Goal: Information Seeking & Learning: Learn about a topic

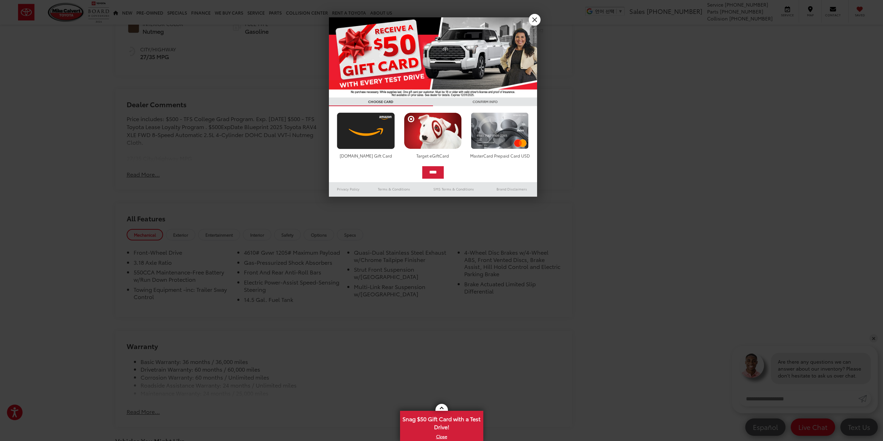
click at [100, 135] on div at bounding box center [441, 220] width 883 height 441
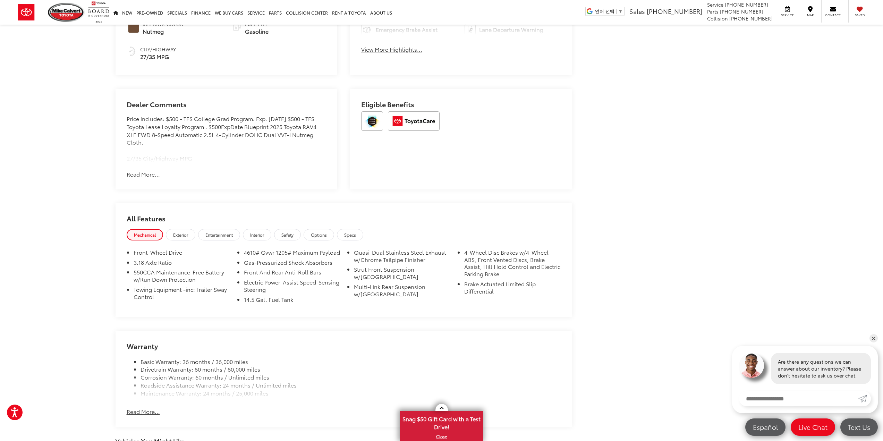
scroll to position [417, 0]
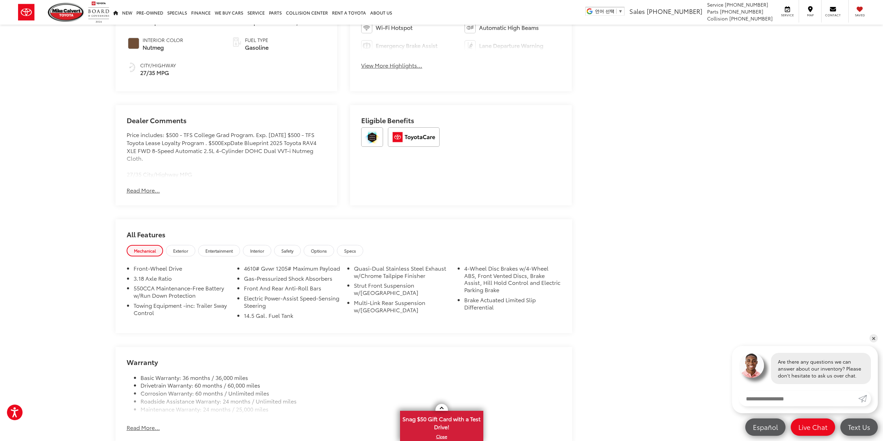
drag, startPoint x: 172, startPoint y: 158, endPoint x: 138, endPoint y: 143, distance: 37.4
click at [138, 143] on div "Price includes: $500 - TFS College Grad Program. Exp. [DATE] $500 - TFS Toyota …" at bounding box center [227, 155] width 200 height 48
click at [138, 142] on div "Price includes: $500 - TFS College Grad Program. Exp. [DATE] $500 - TFS Toyota …" at bounding box center [227, 155] width 200 height 48
drag, startPoint x: 133, startPoint y: 133, endPoint x: 179, endPoint y: 155, distance: 50.9
click at [177, 154] on div "Price includes: $500 - TFS College Grad Program. Exp. [DATE] $500 - TFS Toyota …" at bounding box center [227, 155] width 200 height 48
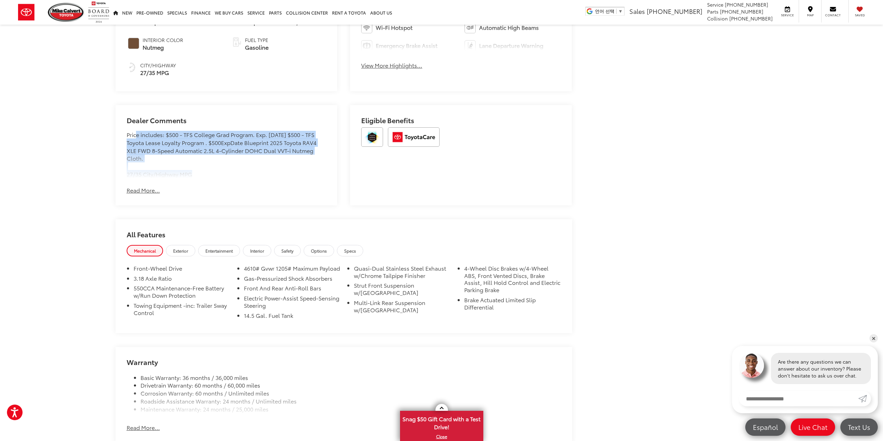
click at [180, 155] on div "Price includes: $500 - TFS College Grad Program. Exp. [DATE] $500 - TFS Toyota …" at bounding box center [227, 155] width 200 height 48
drag, startPoint x: 153, startPoint y: 151, endPoint x: 125, endPoint y: 136, distance: 31.8
click at [125, 136] on div "Dealer Comments Price includes: $500 - TFS College Grad Program. Exp. [DATE] $5…" at bounding box center [227, 155] width 222 height 100
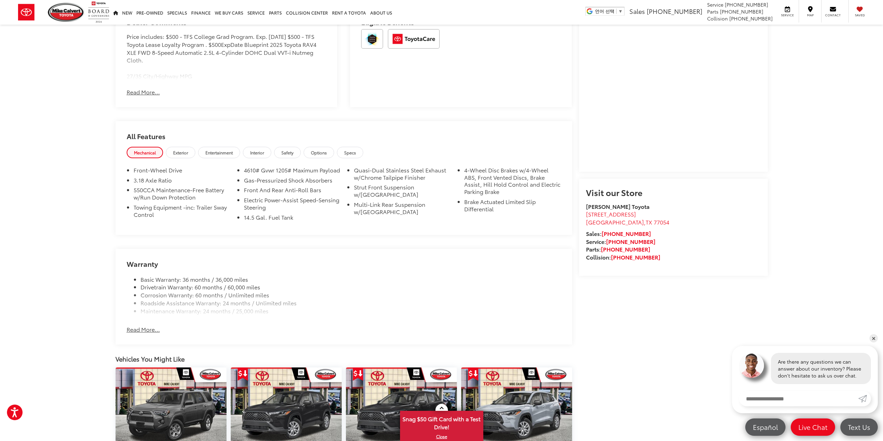
scroll to position [521, 0]
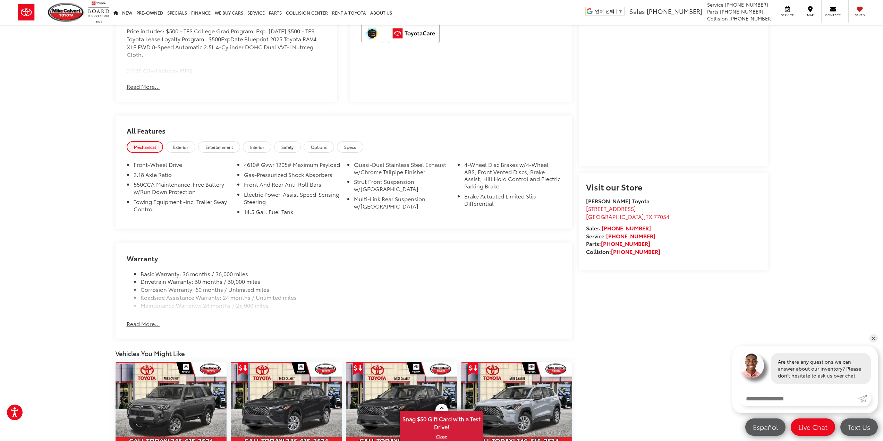
click at [66, 168] on div "[PERSON_NAME] Toyota New Vehicles 2025 Toyota RAV4 XLE Confirm Availability Pho…" at bounding box center [441, 62] width 883 height 1117
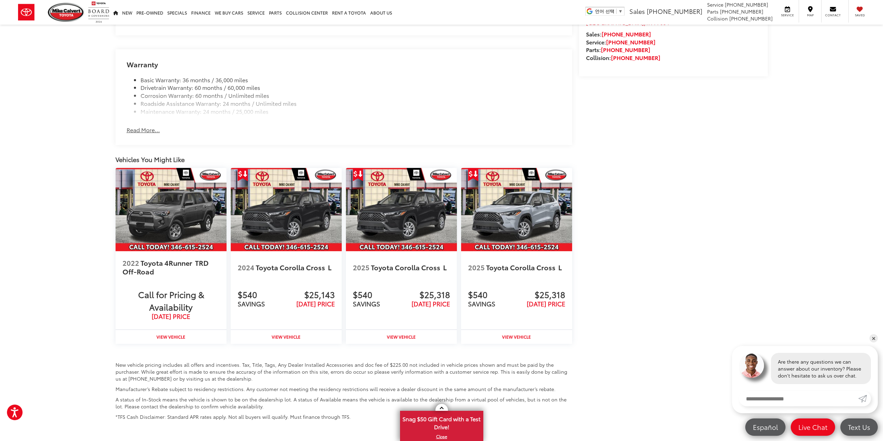
scroll to position [777, 0]
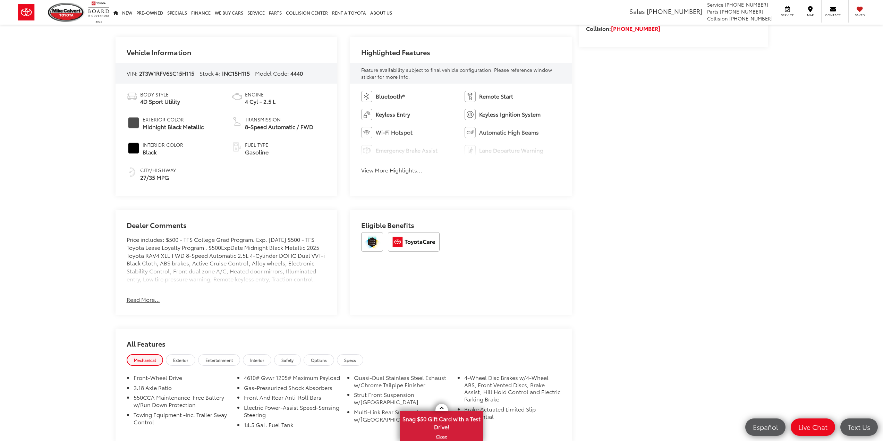
scroll to position [312, 0]
click at [103, 101] on div "Mike Calvert Toyota New Vehicles 2025 Toyota RAV4 XLE Confirm Availability Phot…" at bounding box center [441, 273] width 883 height 1122
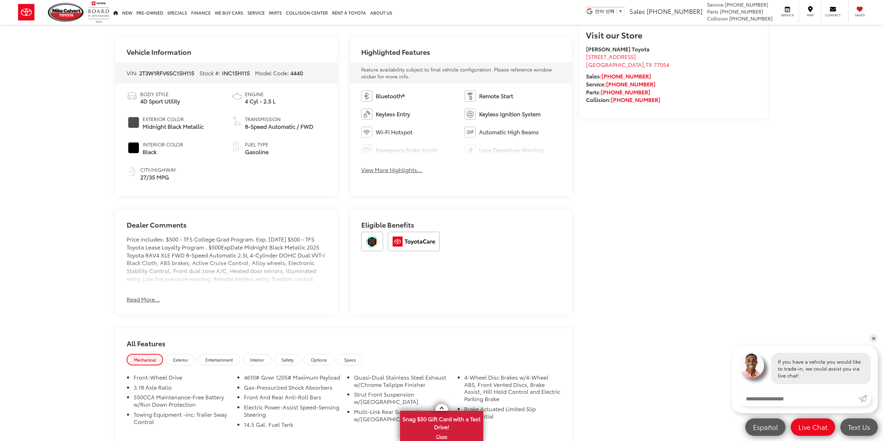
scroll to position [0, 0]
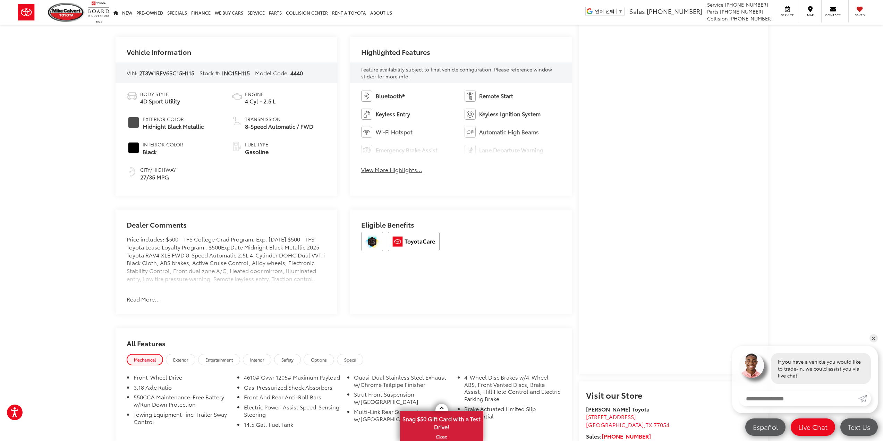
click at [404, 172] on button "View More Highlights..." at bounding box center [391, 170] width 61 height 8
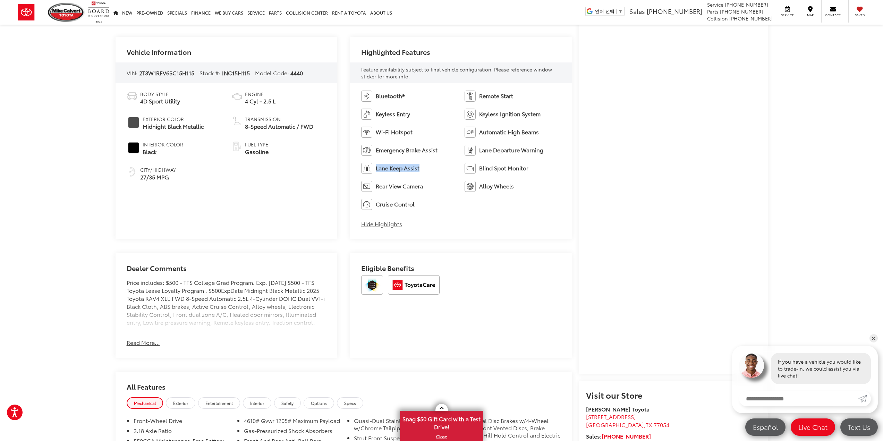
drag, startPoint x: 418, startPoint y: 168, endPoint x: 376, endPoint y: 169, distance: 42.0
click at [376, 169] on li "Lane Keep Assist" at bounding box center [409, 168] width 97 height 11
drag, startPoint x: 376, startPoint y: 169, endPoint x: 507, endPoint y: 204, distance: 136.2
click at [507, 204] on ul "Bluetooth® Remote Start Keyless Entry Keyless Ignition System Wi-Fi Hotspot Aut…" at bounding box center [461, 150] width 200 height 119
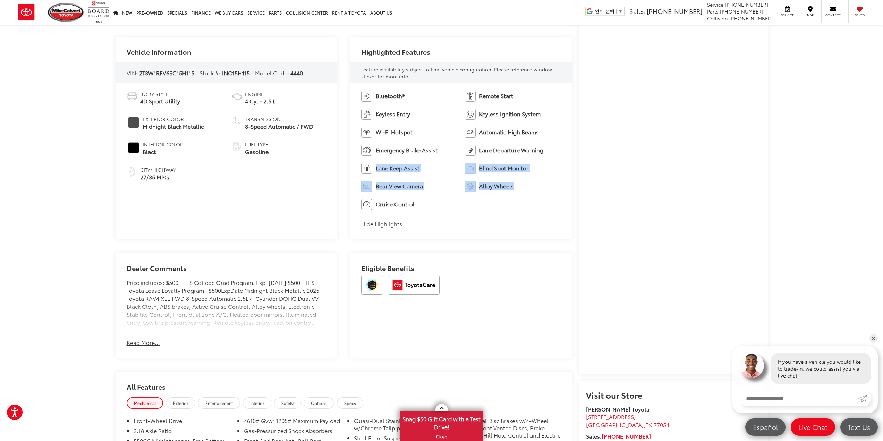
click at [507, 204] on ul "Bluetooth® Remote Start Keyless Entry Keyless Ignition System Wi-Fi Hotspot Aut…" at bounding box center [461, 150] width 200 height 119
drag, startPoint x: 476, startPoint y: 212, endPoint x: 374, endPoint y: 92, distance: 157.9
click at [374, 92] on div "Bluetooth® Remote Start Keyless Entry Keyless Ignition System Wi-Fi Hotspot Aut…" at bounding box center [461, 161] width 222 height 156
click at [379, 92] on span "Bluetooth®" at bounding box center [390, 96] width 29 height 8
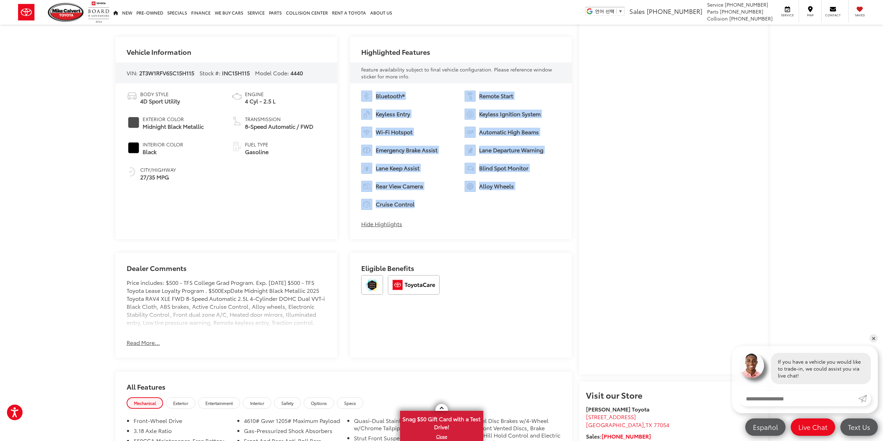
drag, startPoint x: 358, startPoint y: 93, endPoint x: 422, endPoint y: 207, distance: 130.3
click at [422, 207] on div "Bluetooth® Remote Start Keyless Entry Keyless Ignition System Wi-Fi Hotspot Aut…" at bounding box center [461, 161] width 222 height 156
click at [422, 206] on li "Cruise Control" at bounding box center [409, 204] width 97 height 11
drag, startPoint x: 399, startPoint y: 198, endPoint x: 358, endPoint y: 97, distance: 108.4
click at [358, 97] on div "Bluetooth® Remote Start Keyless Entry Keyless Ignition System Wi-Fi Hotspot Aut…" at bounding box center [461, 161] width 222 height 156
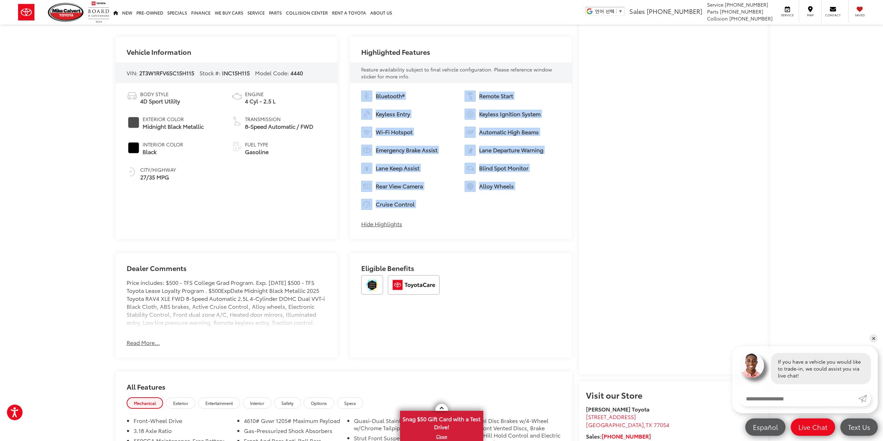
click at [358, 97] on div "Bluetooth® Remote Start Keyless Entry Keyless Ignition System Wi-Fi Hotspot Aut…" at bounding box center [461, 161] width 222 height 156
drag, startPoint x: 358, startPoint y: 97, endPoint x: 425, endPoint y: 207, distance: 129.1
click at [426, 207] on div "Bluetooth® Remote Start Keyless Entry Keyless Ignition System Wi-Fi Hotspot Aut…" at bounding box center [461, 161] width 222 height 156
click at [425, 207] on li "Cruise Control" at bounding box center [409, 204] width 97 height 11
drag, startPoint x: 409, startPoint y: 197, endPoint x: 358, endPoint y: 97, distance: 112.6
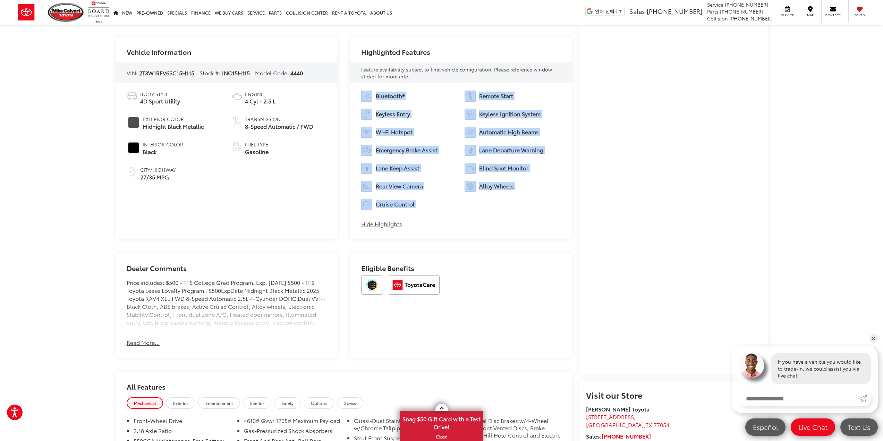
click at [358, 97] on div "Bluetooth® Remote Start Keyless Entry Keyless Ignition System Wi-Fi Hotspot Aut…" at bounding box center [461, 161] width 222 height 156
drag, startPoint x: 358, startPoint y: 97, endPoint x: 424, endPoint y: 207, distance: 128.4
click at [424, 207] on div "Bluetooth® Remote Start Keyless Entry Keyless Ignition System Wi-Fi Hotspot Aut…" at bounding box center [461, 161] width 222 height 156
click at [424, 207] on li "Cruise Control" at bounding box center [409, 204] width 97 height 11
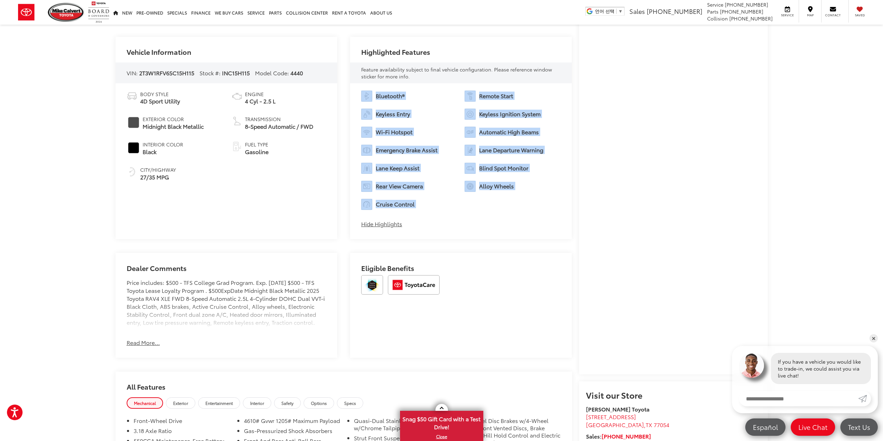
drag, startPoint x: 424, startPoint y: 207, endPoint x: 358, endPoint y: 93, distance: 131.6
click at [358, 93] on div "Bluetooth® Remote Start Keyless Entry Keyless Ignition System Wi-Fi Hotspot Aut…" at bounding box center [461, 161] width 222 height 156
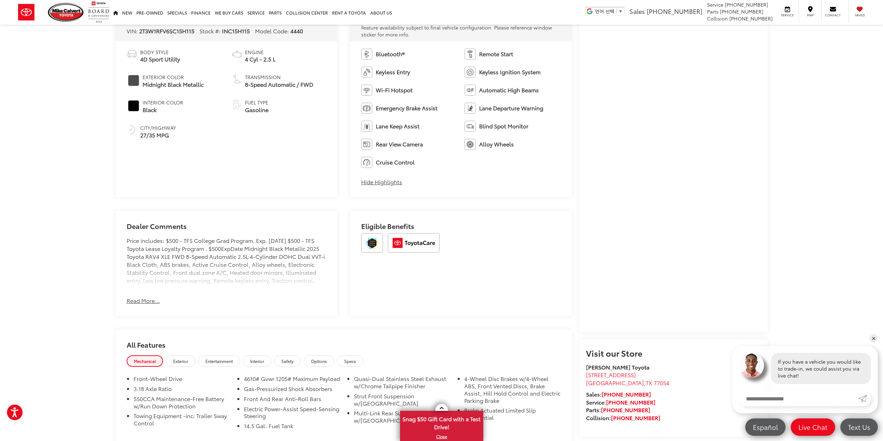
scroll to position [382, 0]
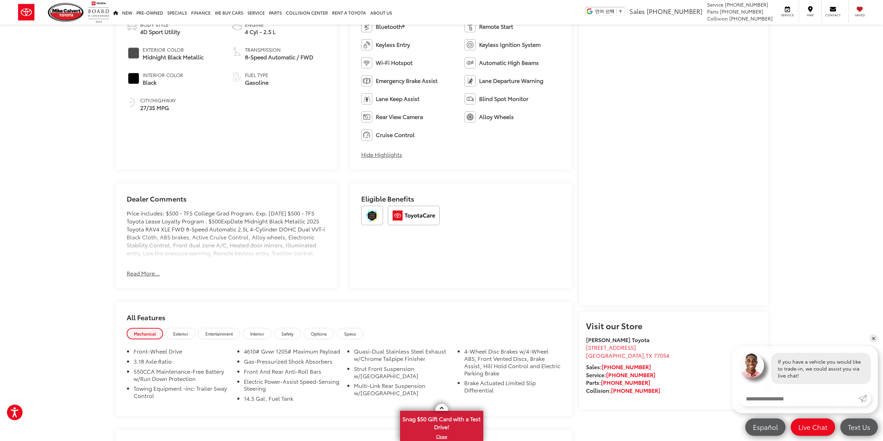
click at [103, 220] on div "Mike Calvert Toyota New Vehicles 2025 Toyota RAV4 XLE Confirm Availability Phot…" at bounding box center [441, 226] width 883 height 1166
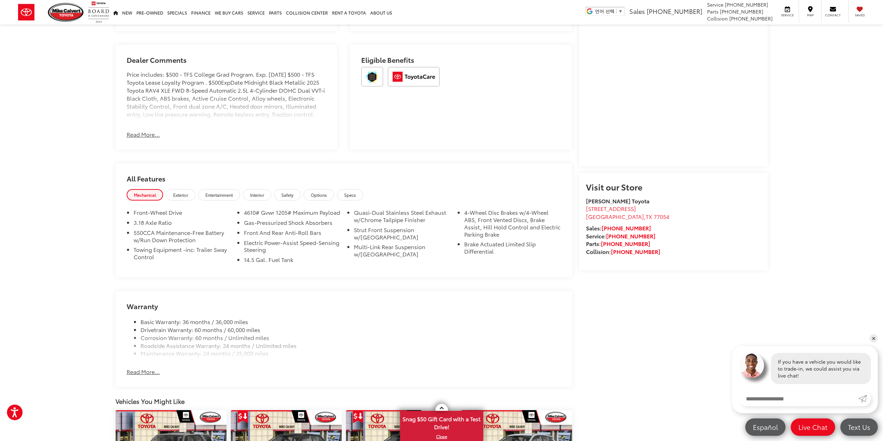
scroll to position [660, 0]
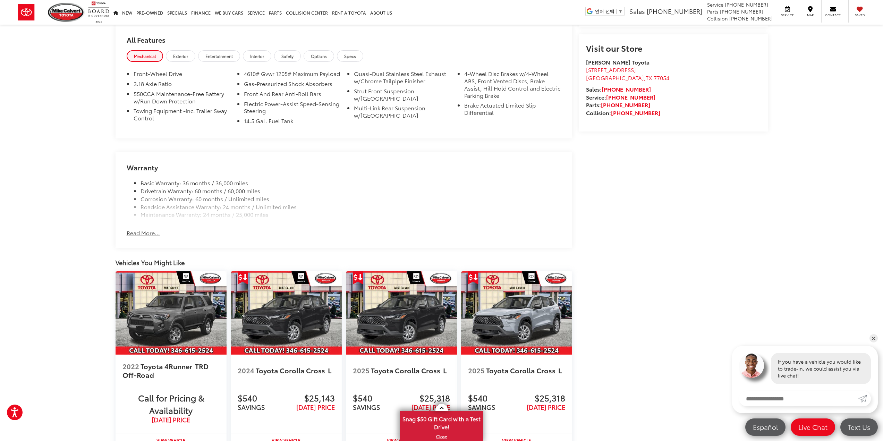
click at [140, 236] on button "Read More..." at bounding box center [143, 233] width 33 height 8
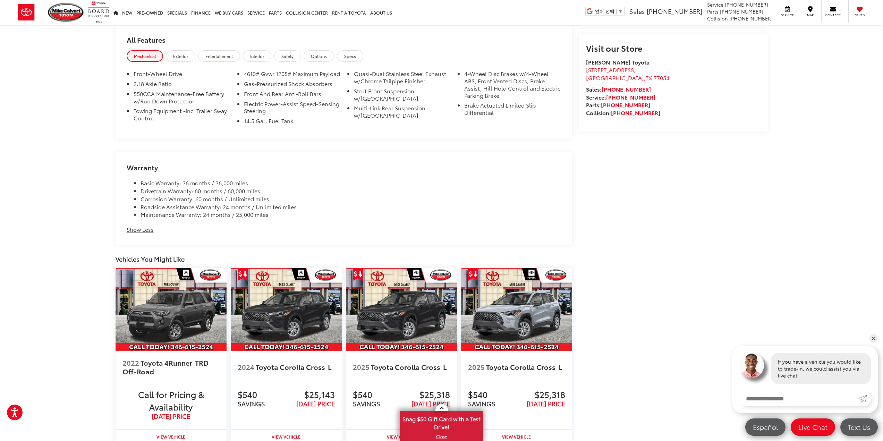
click at [164, 208] on li "Roadside Assistance Warranty: 24 months / Unlimited miles" at bounding box center [351, 207] width 421 height 8
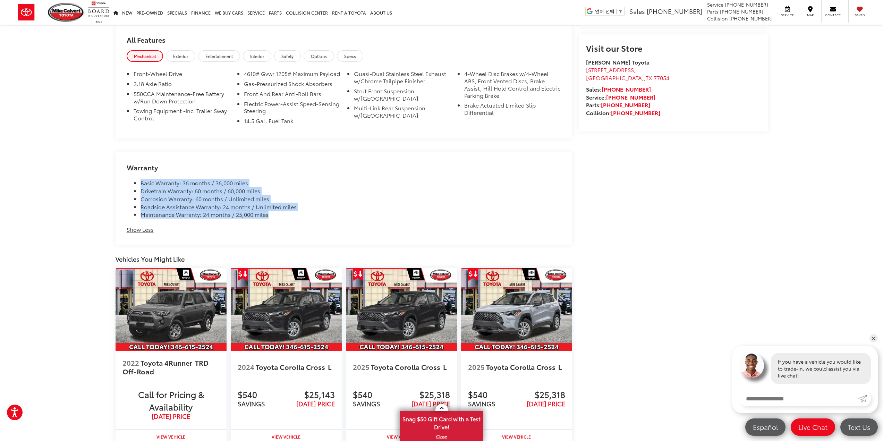
drag, startPoint x: 142, startPoint y: 187, endPoint x: 271, endPoint y: 220, distance: 133.3
click at [271, 219] on ul "Basic Warranty: 36 months / 36,000 miles Drivetrain Warranty: 60 months / 60,00…" at bounding box center [344, 199] width 435 height 40
click at [272, 219] on li "Maintenance Warranty: 24 months / 25,000 miles" at bounding box center [351, 215] width 421 height 8
drag, startPoint x: 274, startPoint y: 220, endPoint x: 117, endPoint y: 185, distance: 160.6
click at [117, 185] on div "Warranty Basic Warranty: 36 months / 36,000 miles Drivetrain Warranty: 60 month…" at bounding box center [344, 198] width 457 height 92
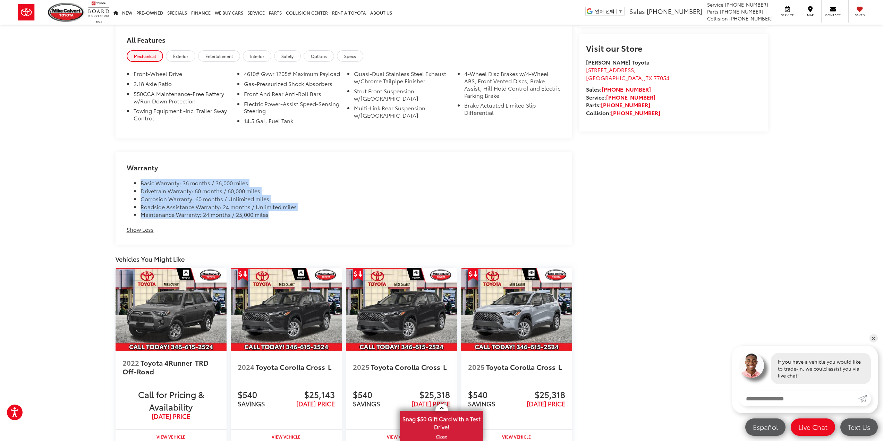
click at [121, 176] on div "Warranty Basic Warranty: 36 months / 36,000 miles Drivetrain Warranty: 60 month…" at bounding box center [344, 198] width 457 height 92
drag, startPoint x: 124, startPoint y: 170, endPoint x: 284, endPoint y: 225, distance: 169.3
click at [284, 225] on div "Warranty Basic Warranty: 36 months / 36,000 miles Drivetrain Warranty: 60 month…" at bounding box center [344, 198] width 457 height 92
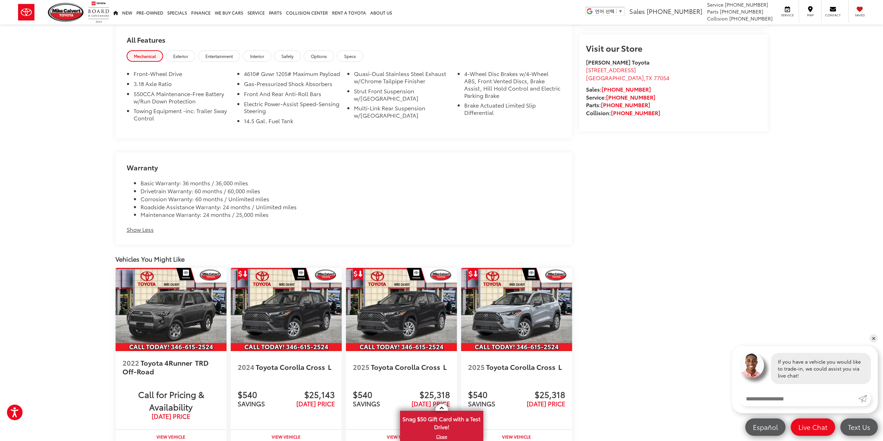
click at [284, 225] on div "Warranty Basic Warranty: 36 months / 36,000 miles Drivetrain Warranty: 60 month…" at bounding box center [344, 198] width 457 height 92
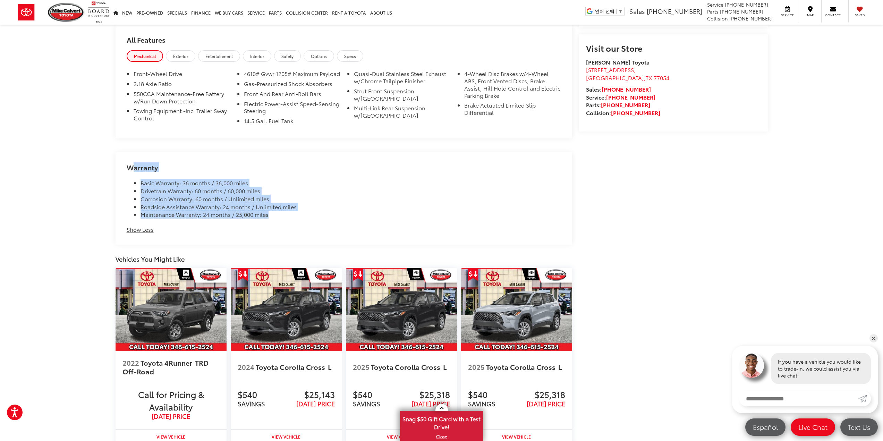
drag, startPoint x: 283, startPoint y: 217, endPoint x: 120, endPoint y: 168, distance: 169.8
click at [120, 168] on div "Warranty Basic Warranty: 36 months / 36,000 miles Drivetrain Warranty: 60 month…" at bounding box center [344, 198] width 457 height 92
drag, startPoint x: 124, startPoint y: 171, endPoint x: 194, endPoint y: 232, distance: 92.3
click at [194, 232] on div "Warranty Basic Warranty: 36 months / 36,000 miles Drivetrain Warranty: 60 month…" at bounding box center [344, 198] width 457 height 92
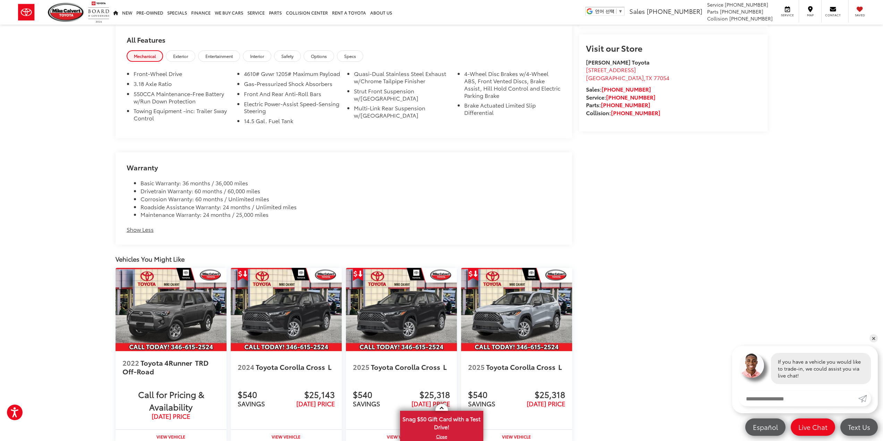
click at [194, 232] on div "Warranty Basic Warranty: 36 months / 36,000 miles Drivetrain Warranty: 60 month…" at bounding box center [344, 198] width 457 height 92
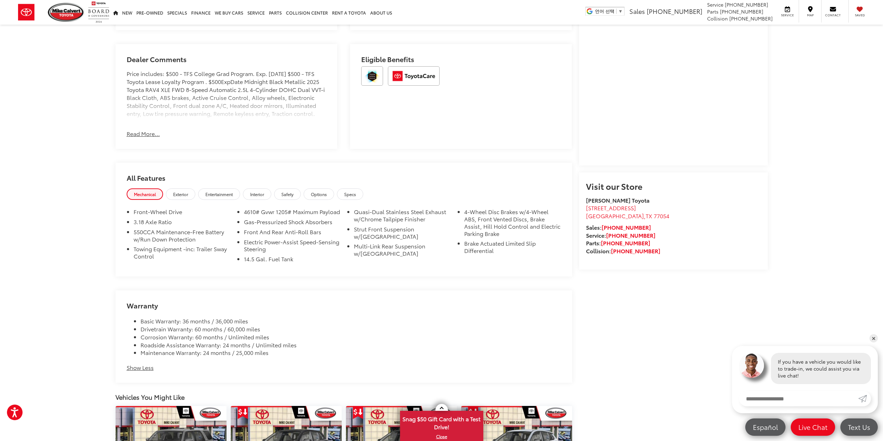
scroll to position [509, 0]
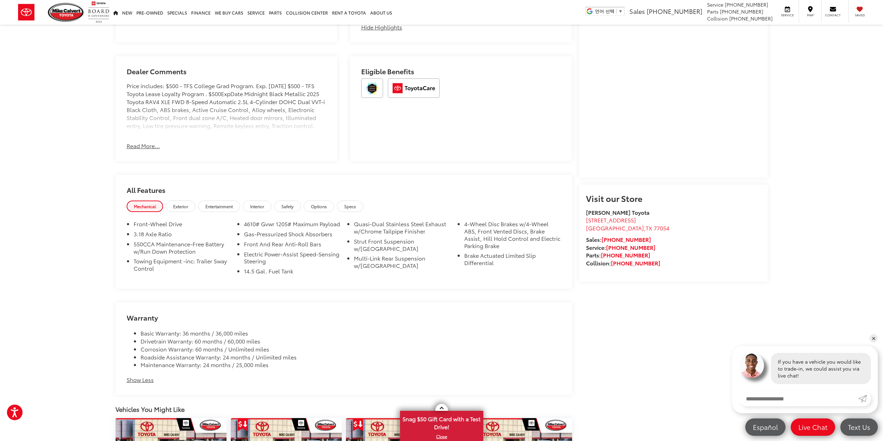
click at [152, 143] on button "Read More..." at bounding box center [143, 146] width 33 height 8
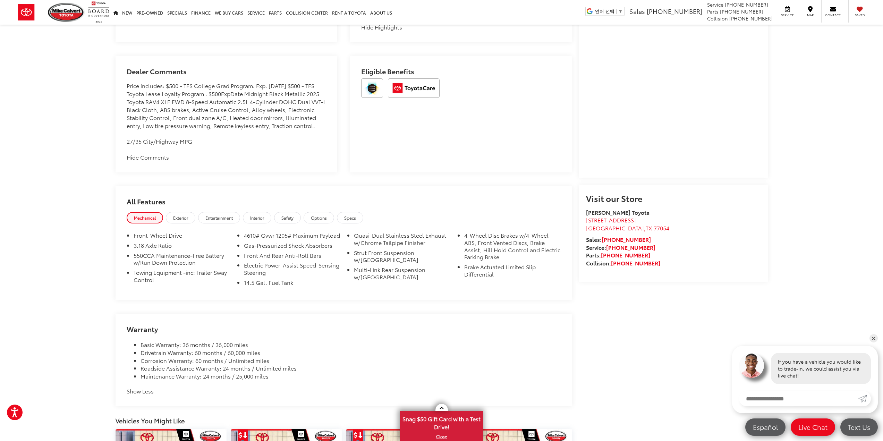
click at [92, 140] on div "Mike Calvert Toyota New Vehicles 2025 Toyota RAV4 XLE Confirm Availability Phot…" at bounding box center [441, 101] width 883 height 1173
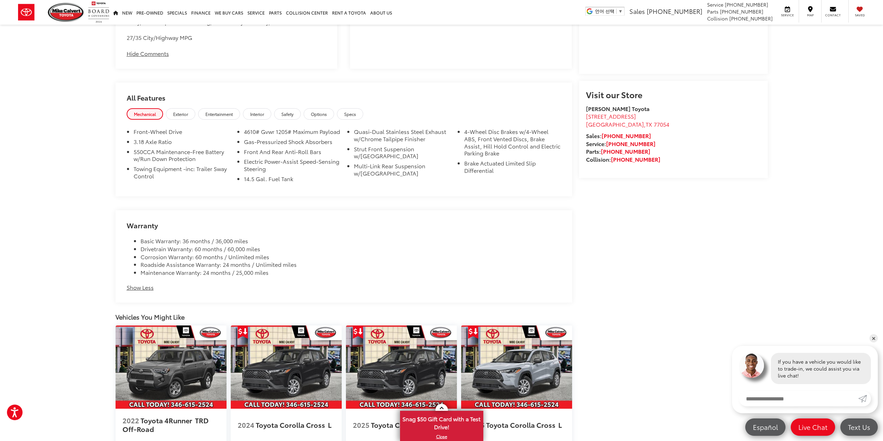
scroll to position [613, 0]
